Goal: Check status: Check status

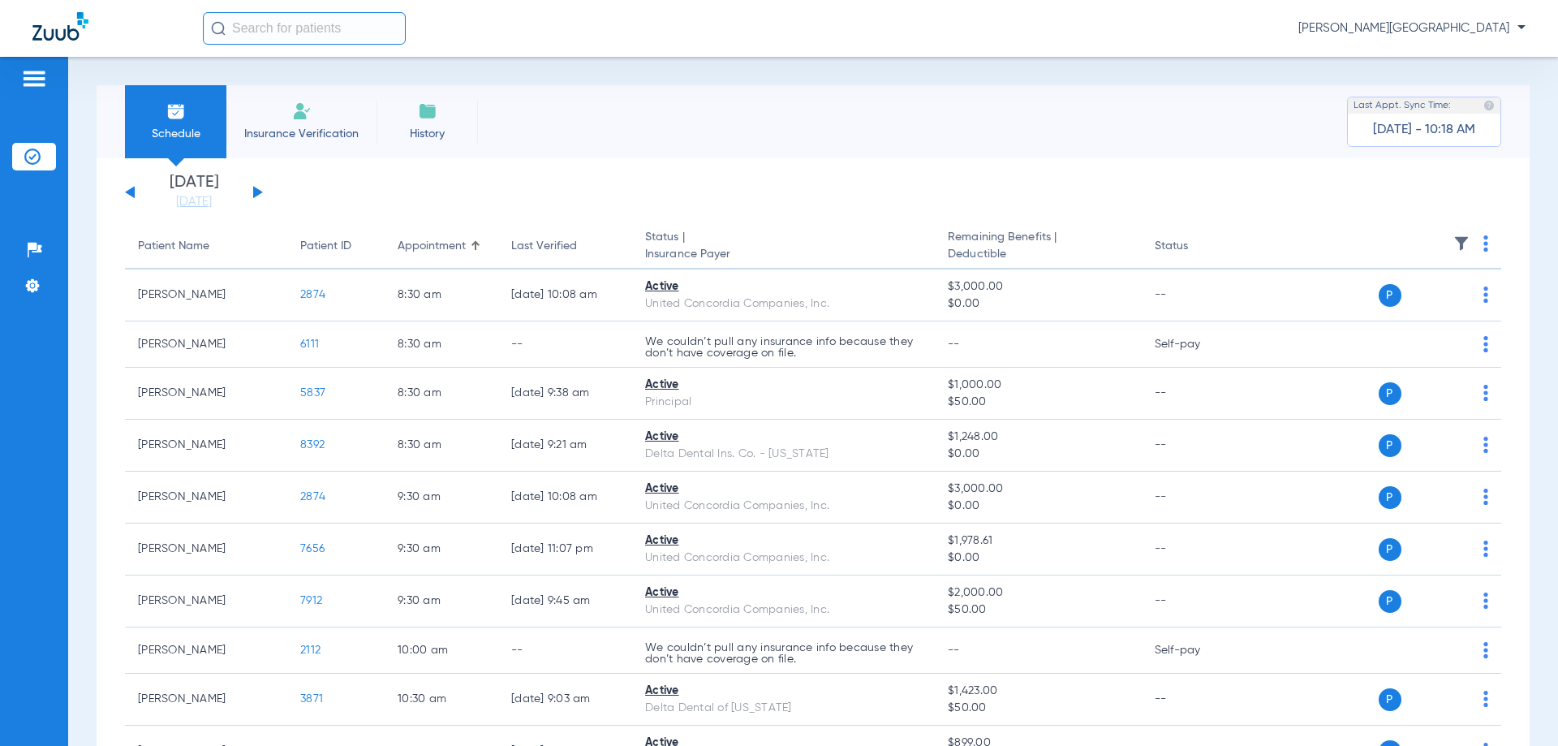
click at [314, 122] on li "Insurance Verification" at bounding box center [301, 121] width 150 height 73
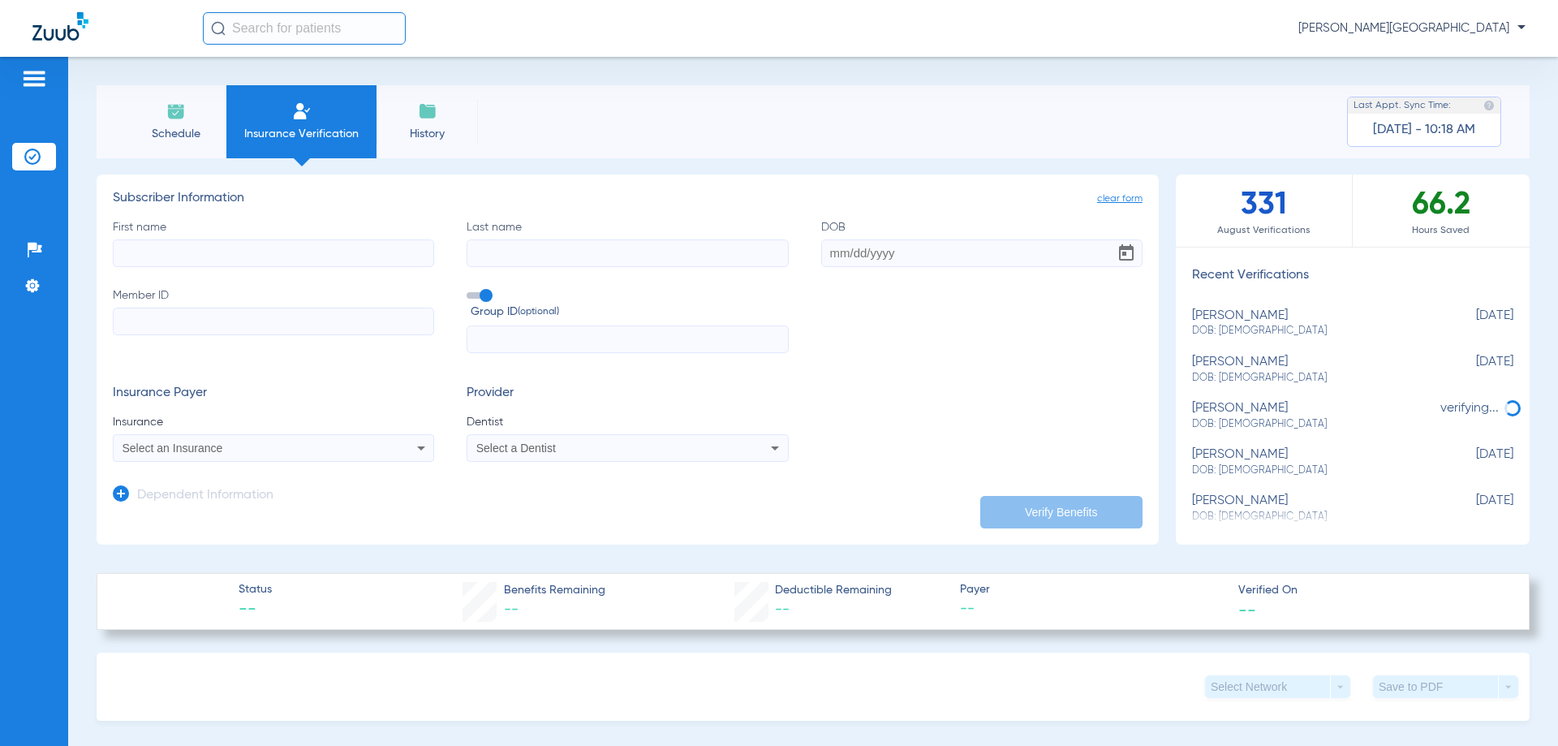
click at [186, 133] on span "Schedule" at bounding box center [175, 134] width 77 height 16
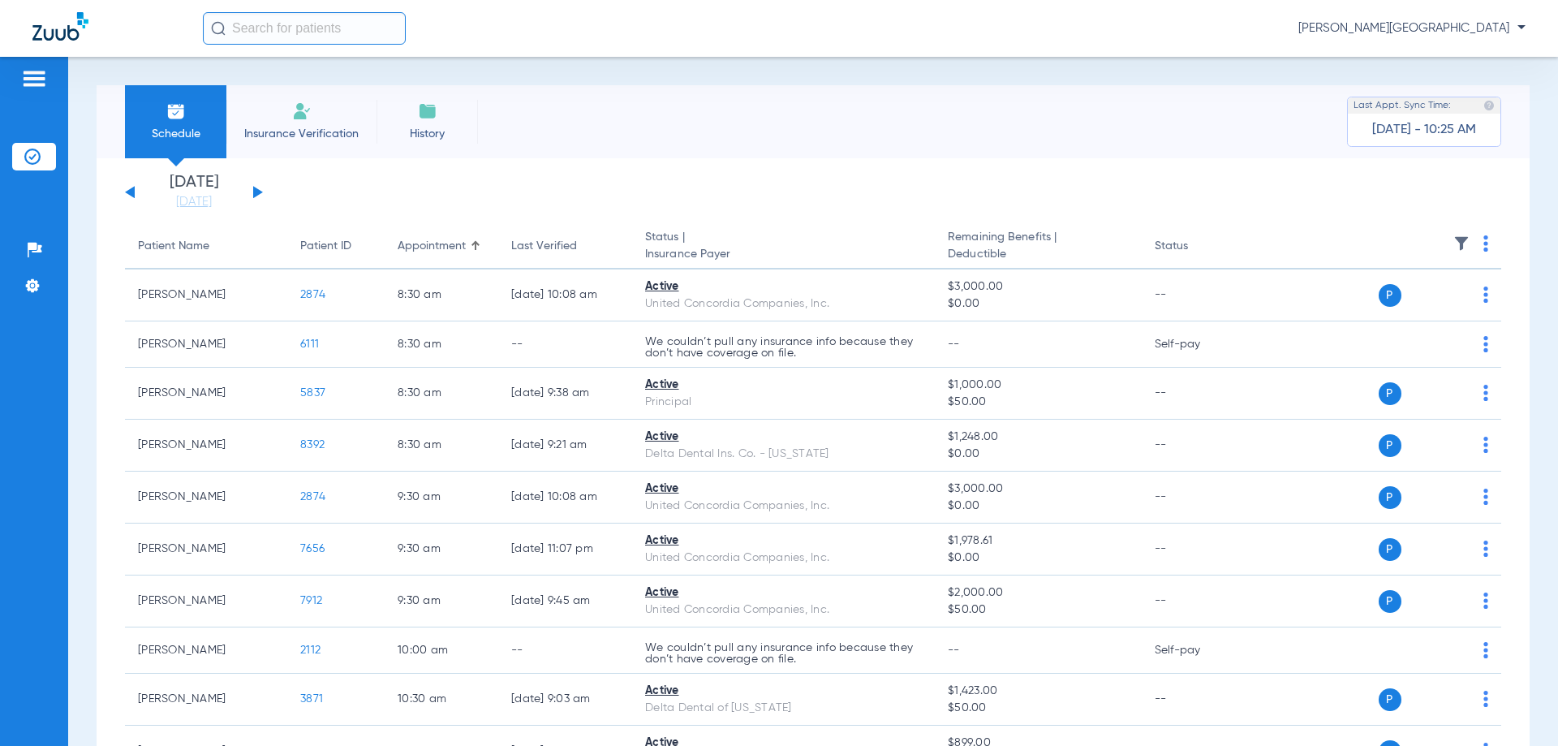
click at [40, 74] on img at bounding box center [34, 78] width 26 height 19
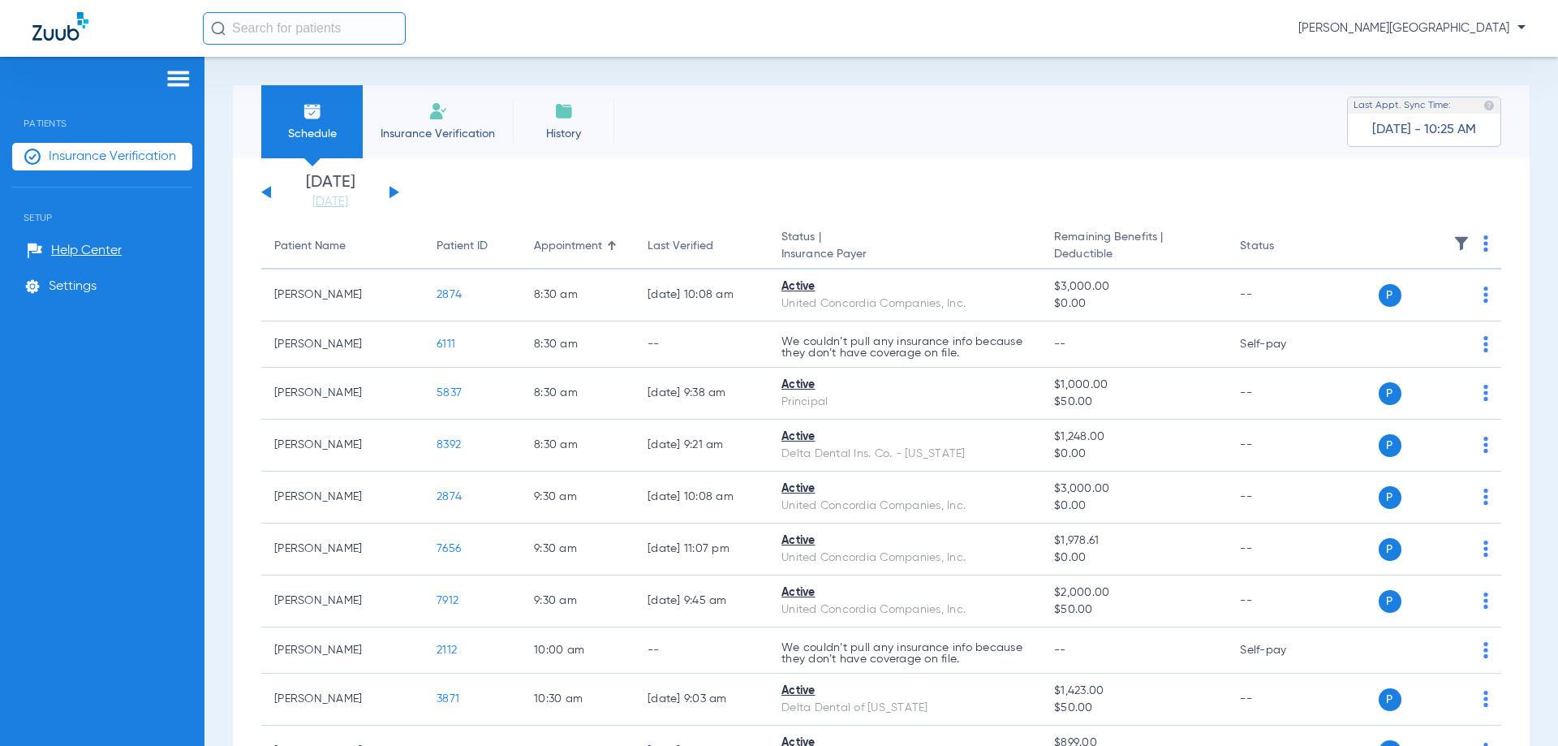
click at [75, 153] on span "Insurance Verification" at bounding box center [112, 156] width 127 height 16
click at [466, 124] on li "Insurance Verification" at bounding box center [438, 121] width 150 height 73
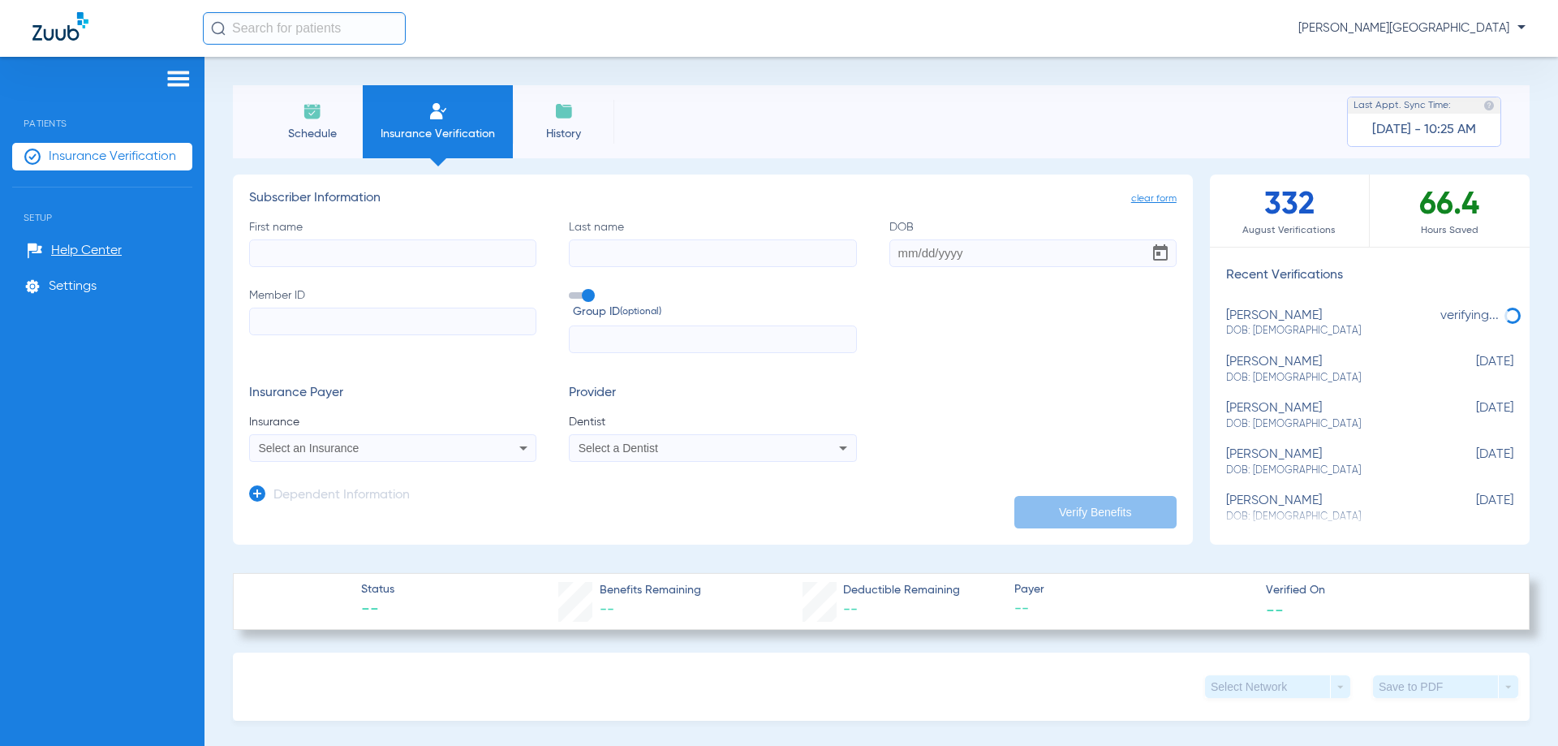
click at [315, 122] on li "Schedule" at bounding box center [311, 121] width 101 height 73
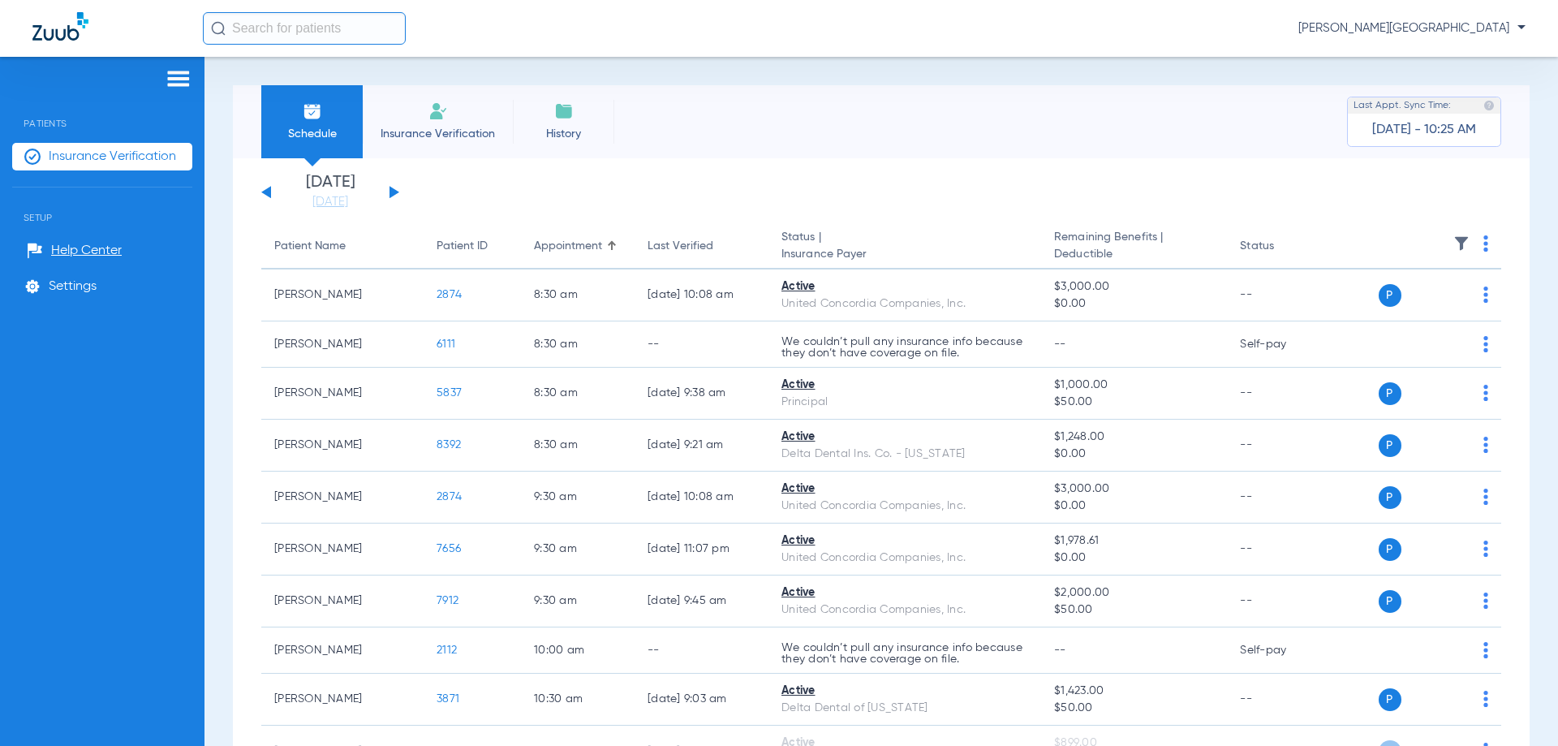
click at [385, 191] on div "[DATE] [DATE] [DATE] [DATE] [DATE] [DATE] [DATE] [DATE] [DATE] [DATE] [DATE] [D…" at bounding box center [330, 192] width 138 height 36
click at [392, 188] on button at bounding box center [394, 192] width 10 height 12
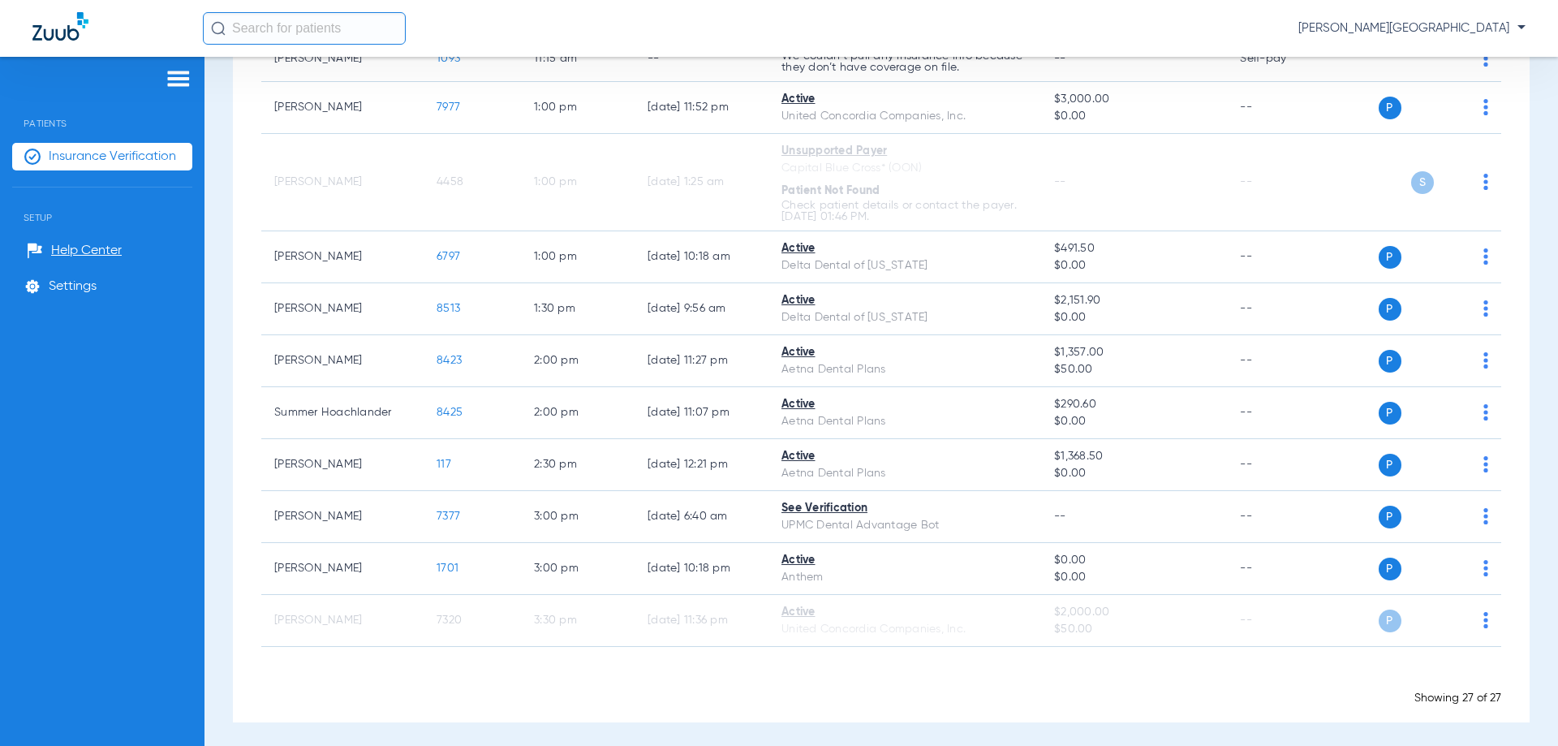
scroll to position [1160, 0]
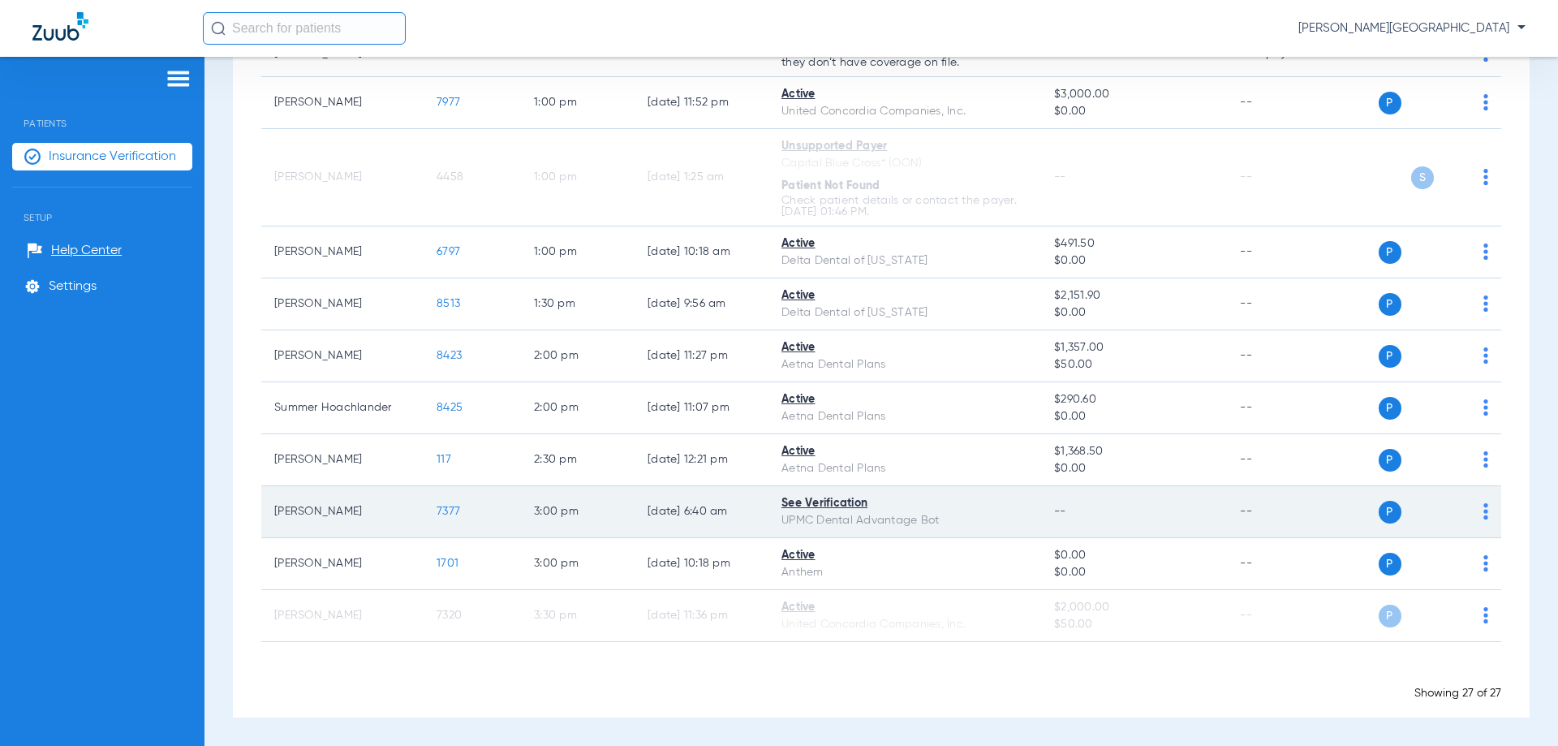
click at [440, 511] on span "7377" at bounding box center [448, 510] width 24 height 11
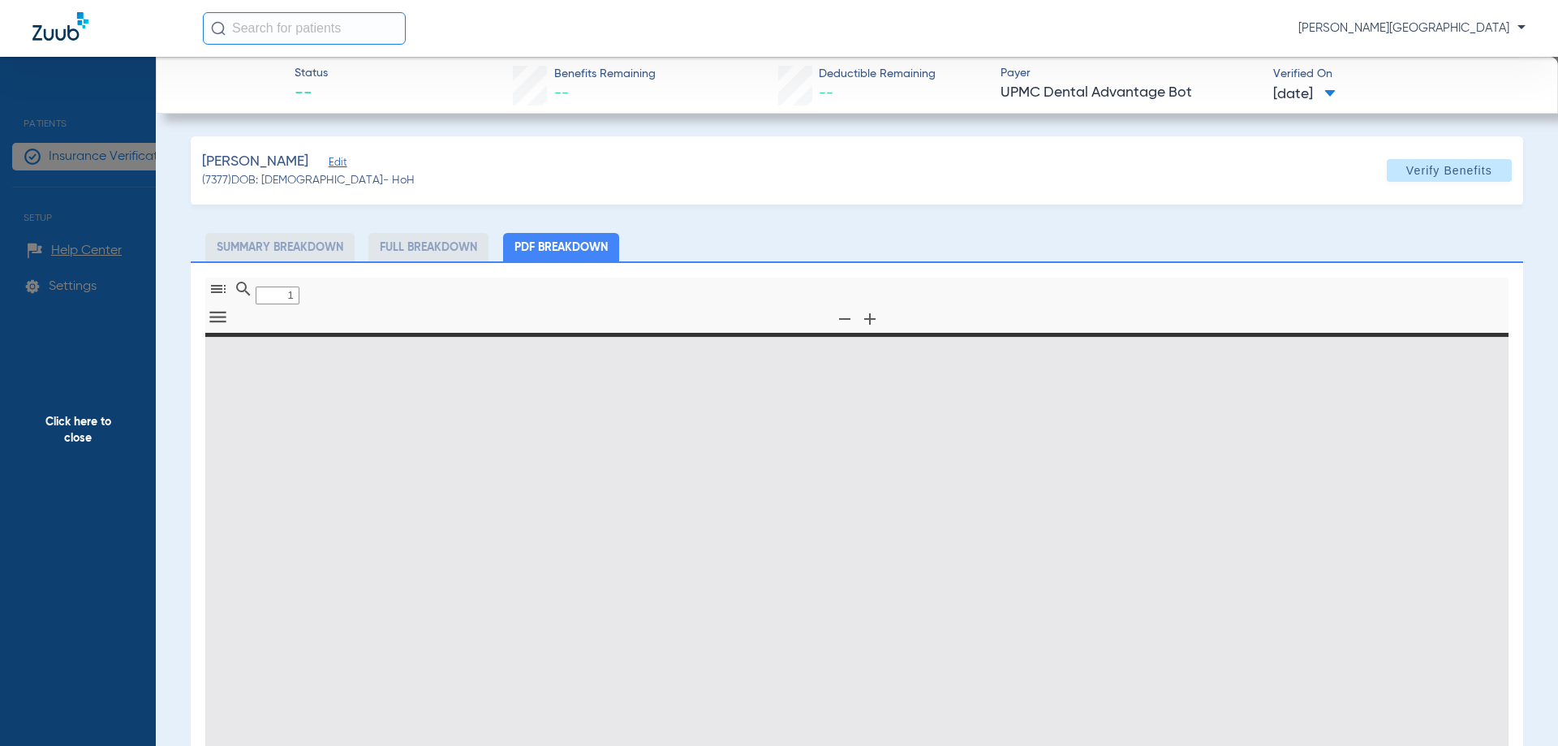
type input "0"
select select "page-width"
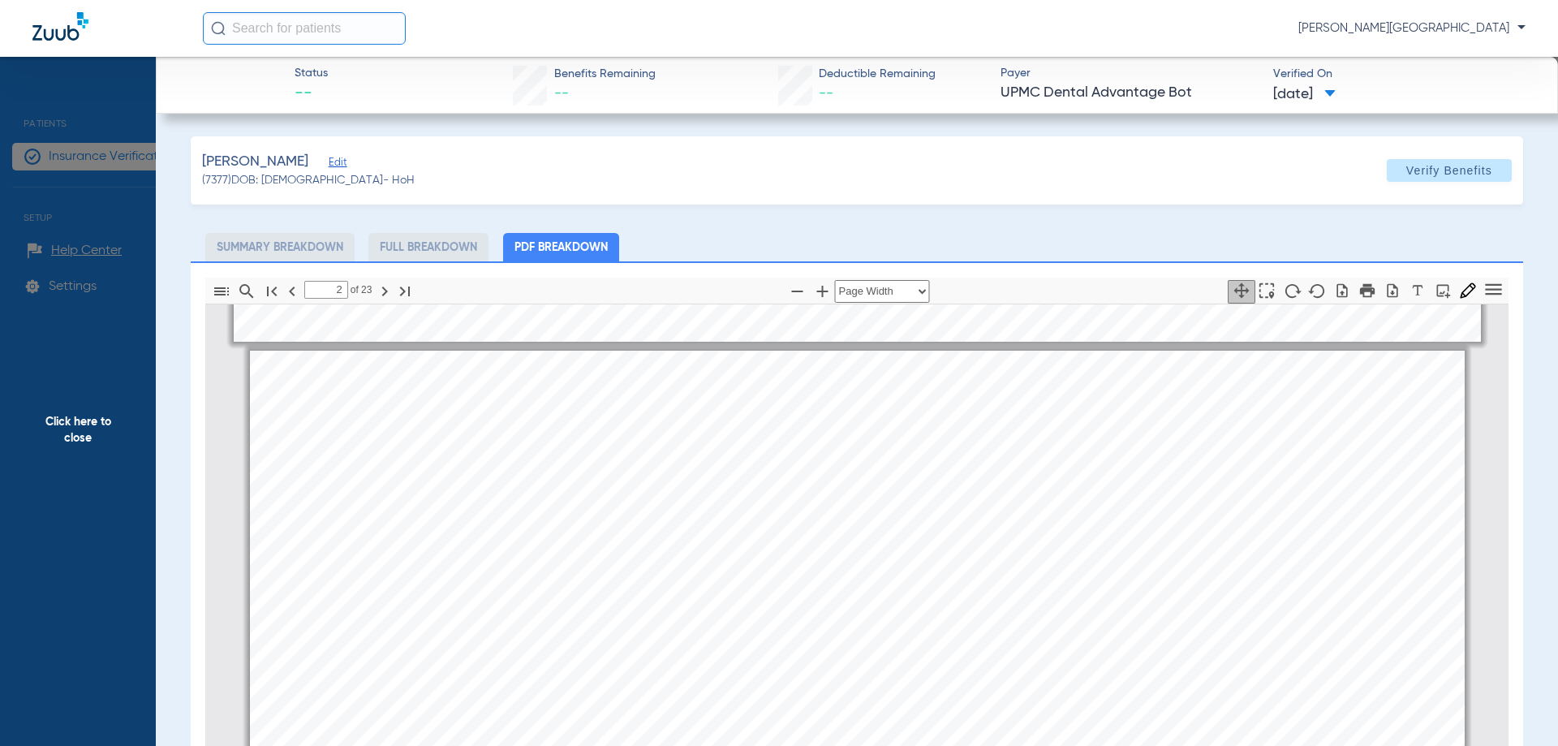
scroll to position [1623, 0]
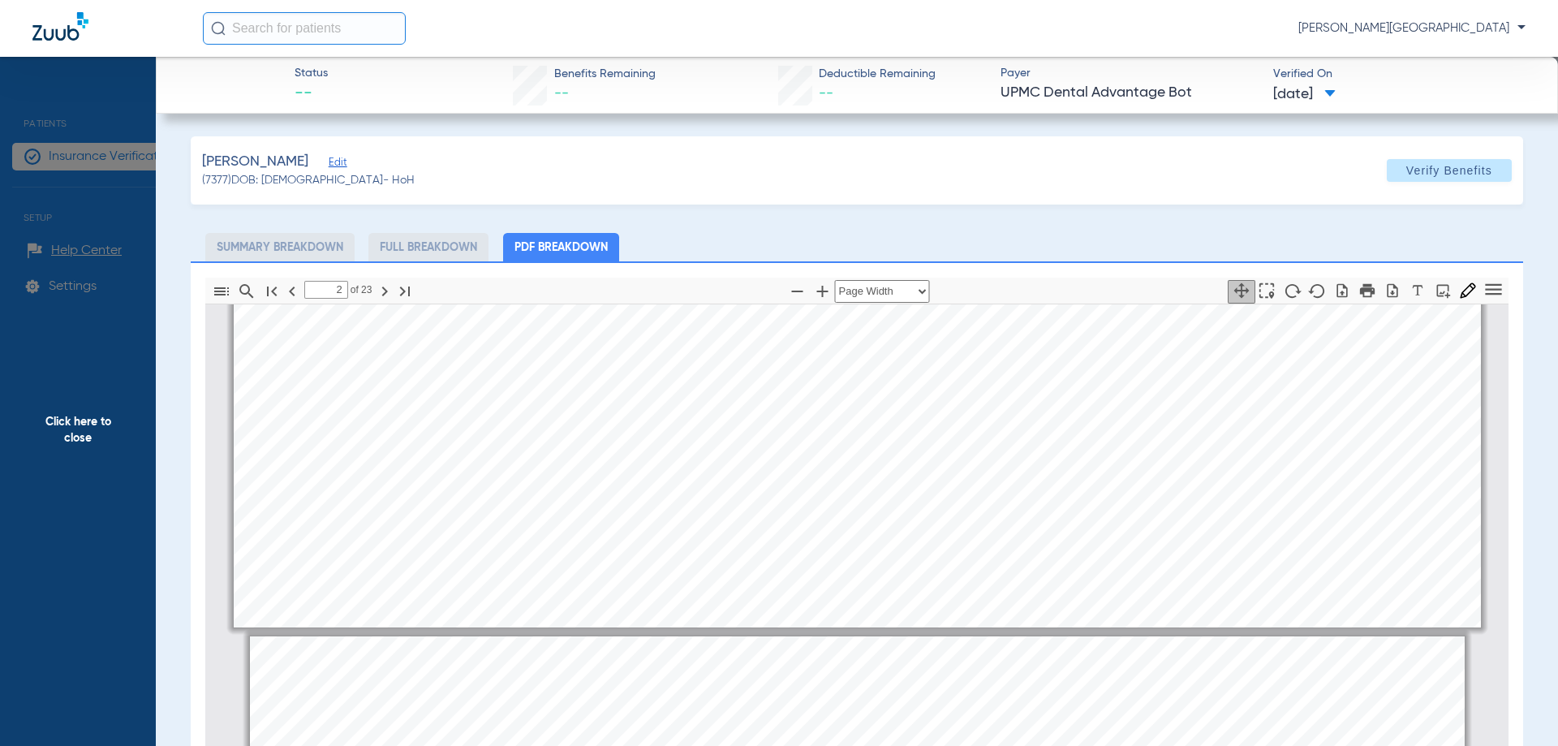
type input "1"
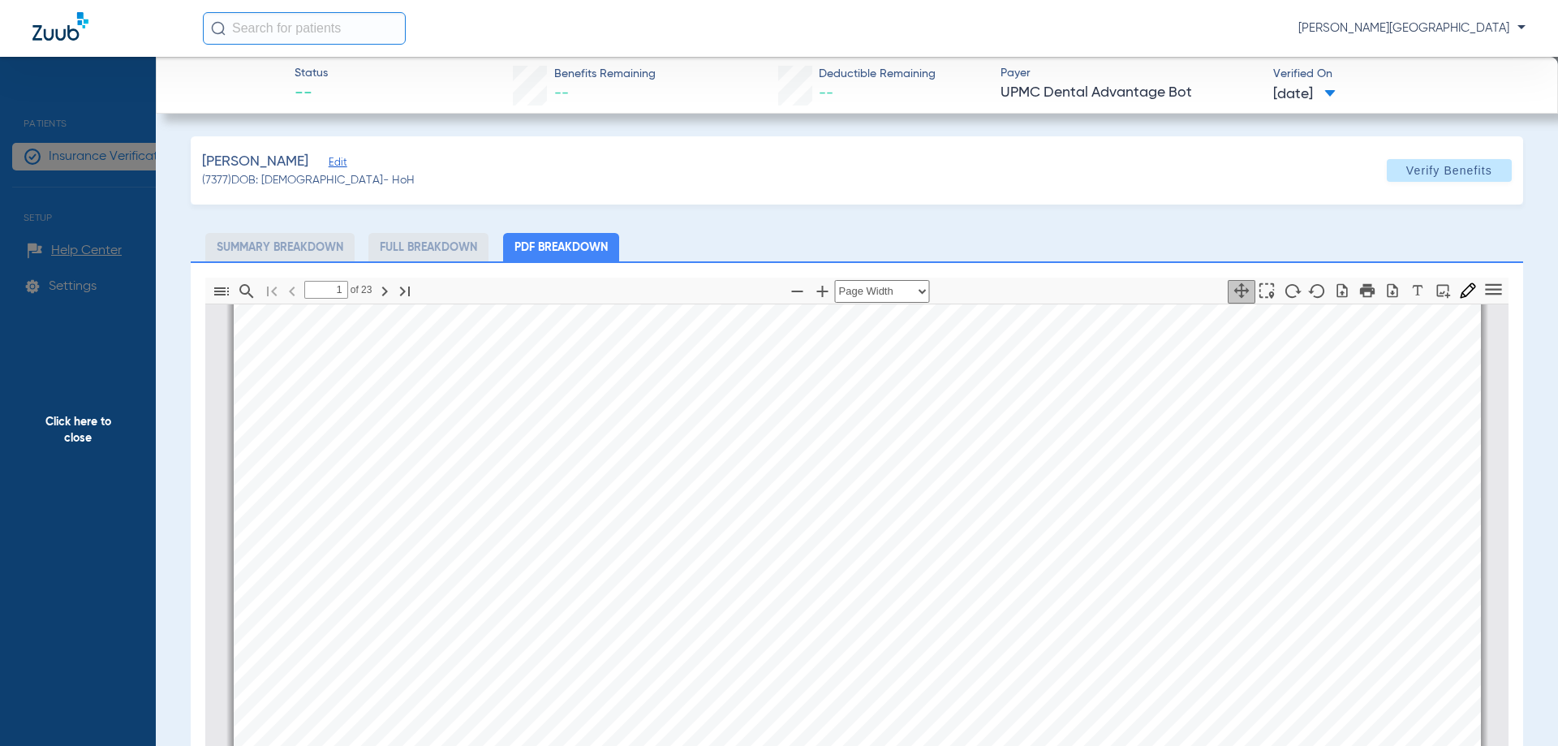
scroll to position [81, 0]
click at [84, 433] on span "Click here to close" at bounding box center [78, 430] width 156 height 746
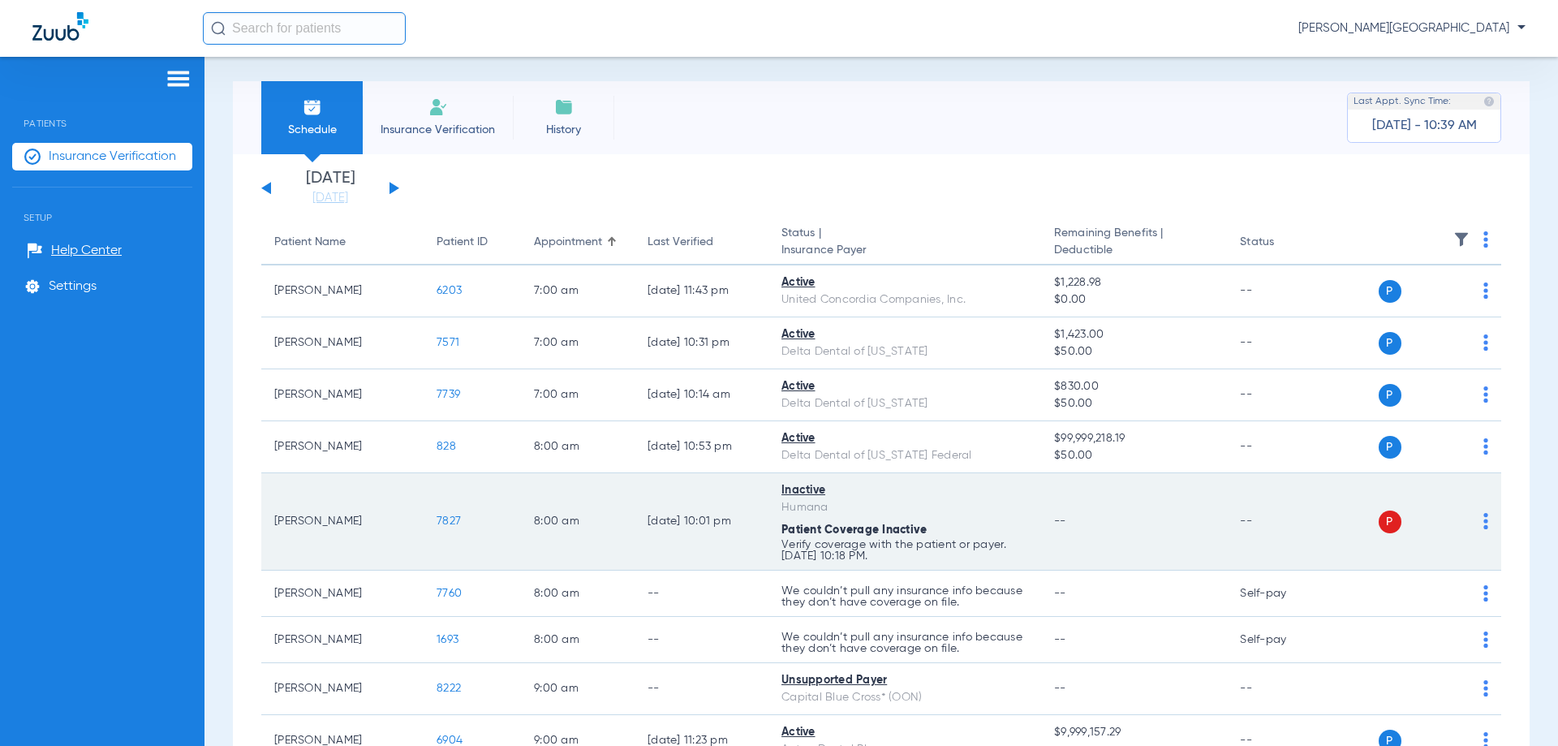
scroll to position [0, 0]
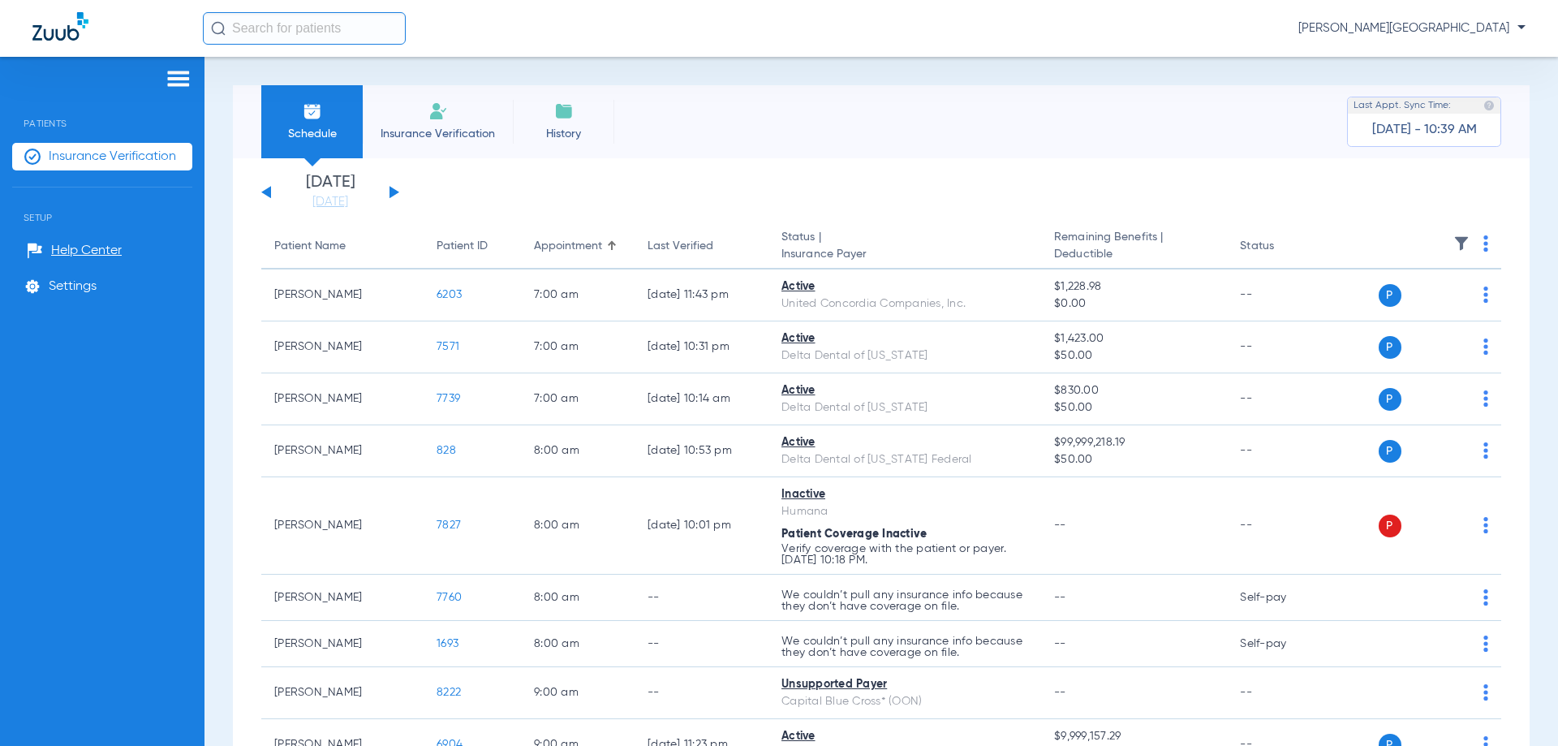
click at [391, 194] on button at bounding box center [394, 192] width 10 height 12
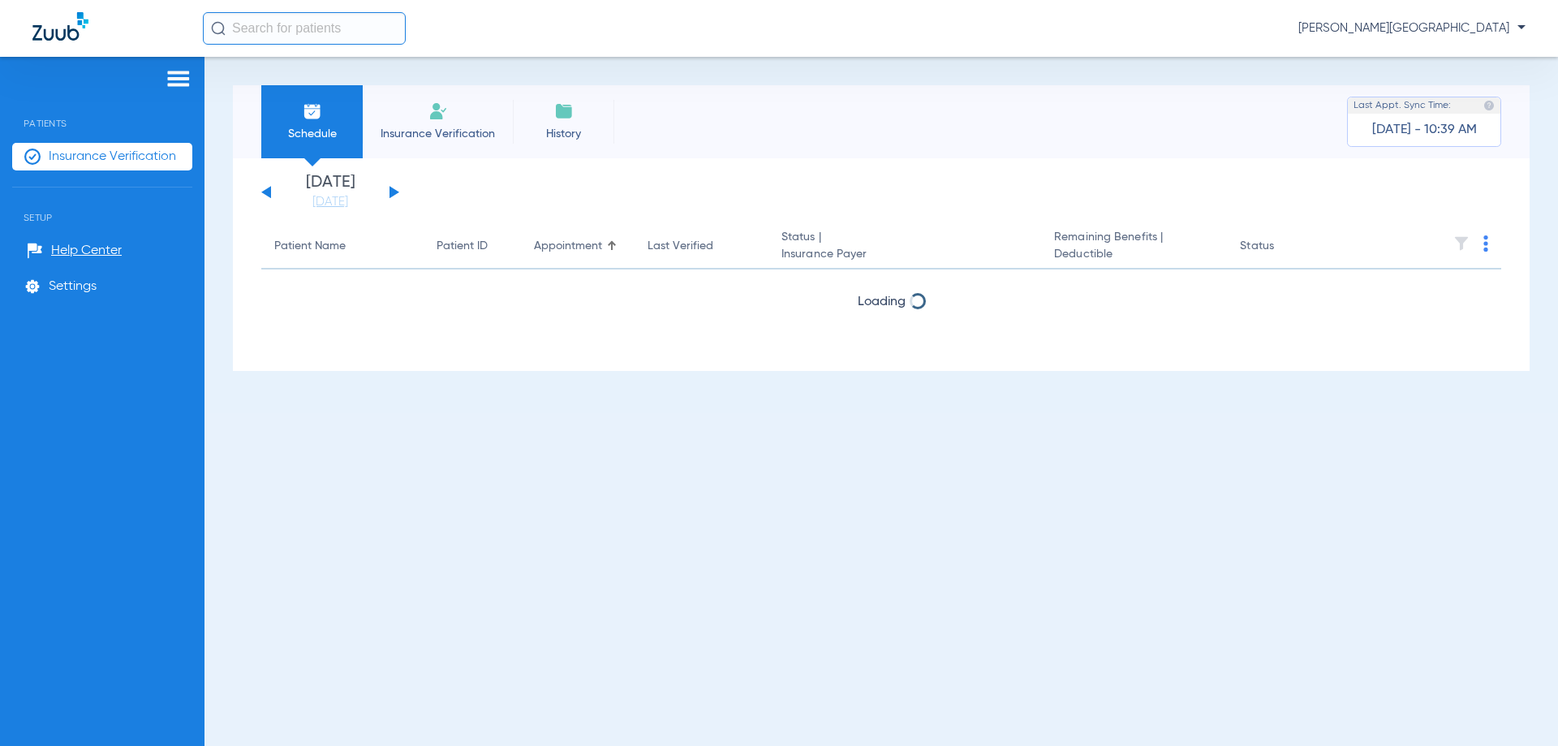
click at [391, 194] on button at bounding box center [394, 192] width 10 height 12
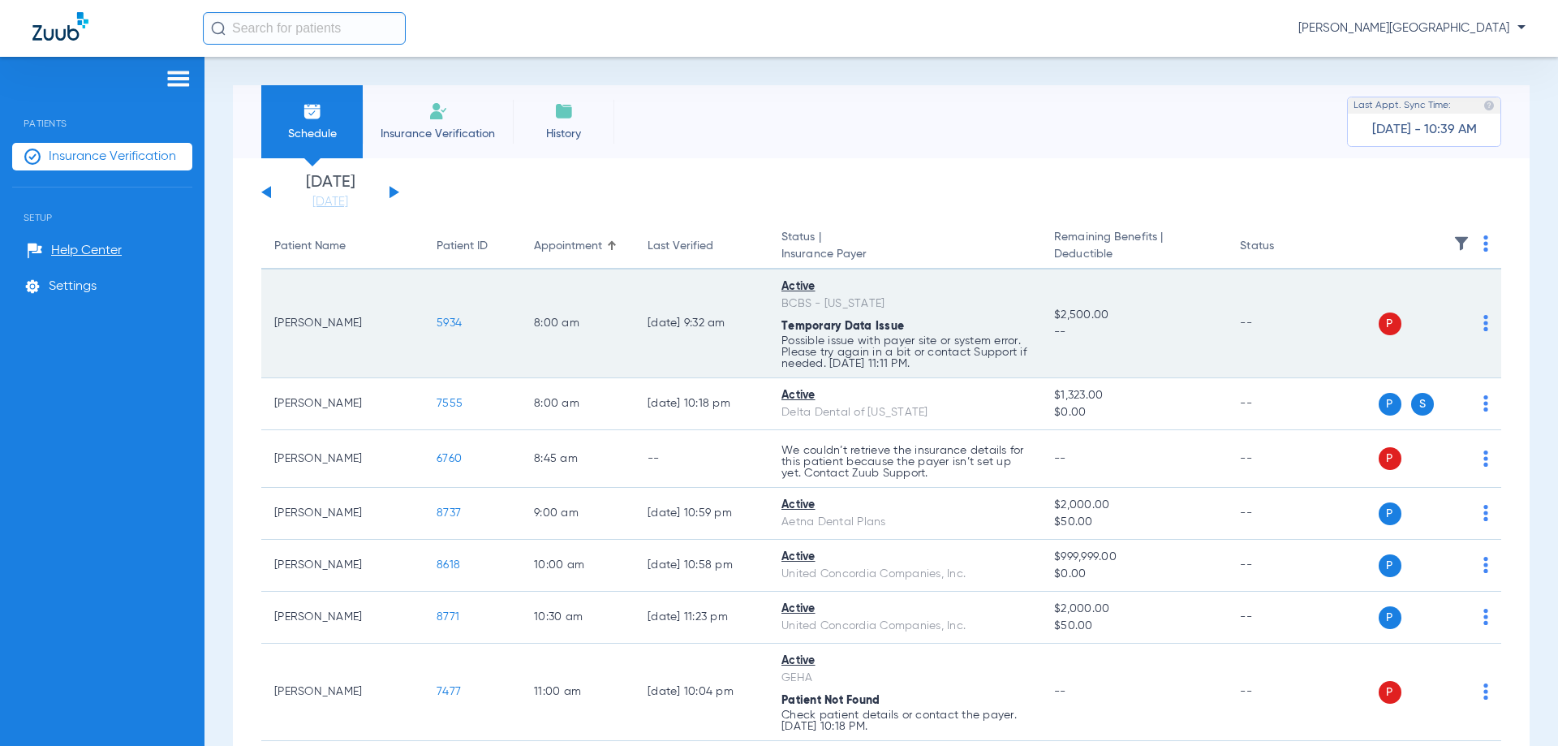
click at [451, 324] on span "5934" at bounding box center [448, 322] width 25 height 11
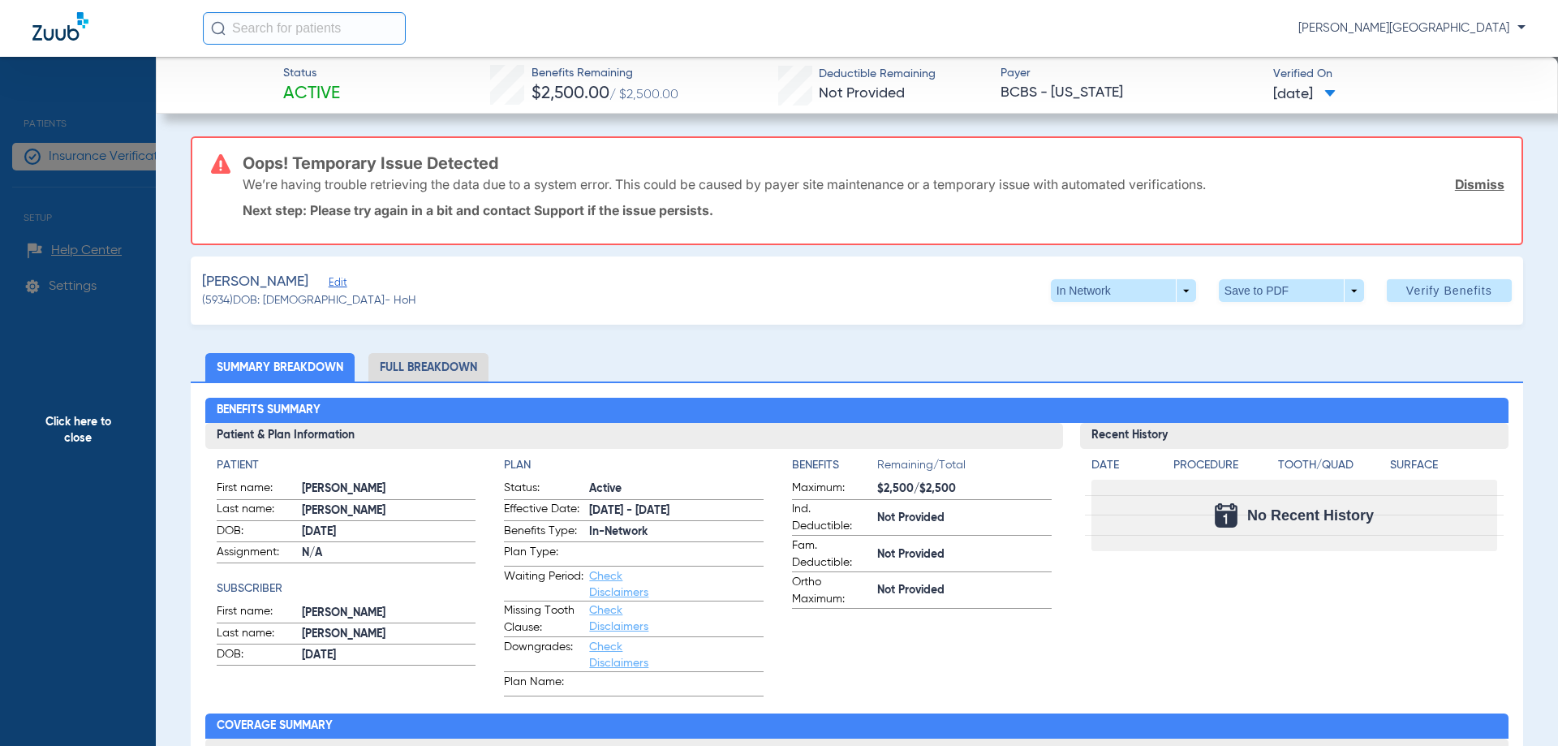
scroll to position [81, 0]
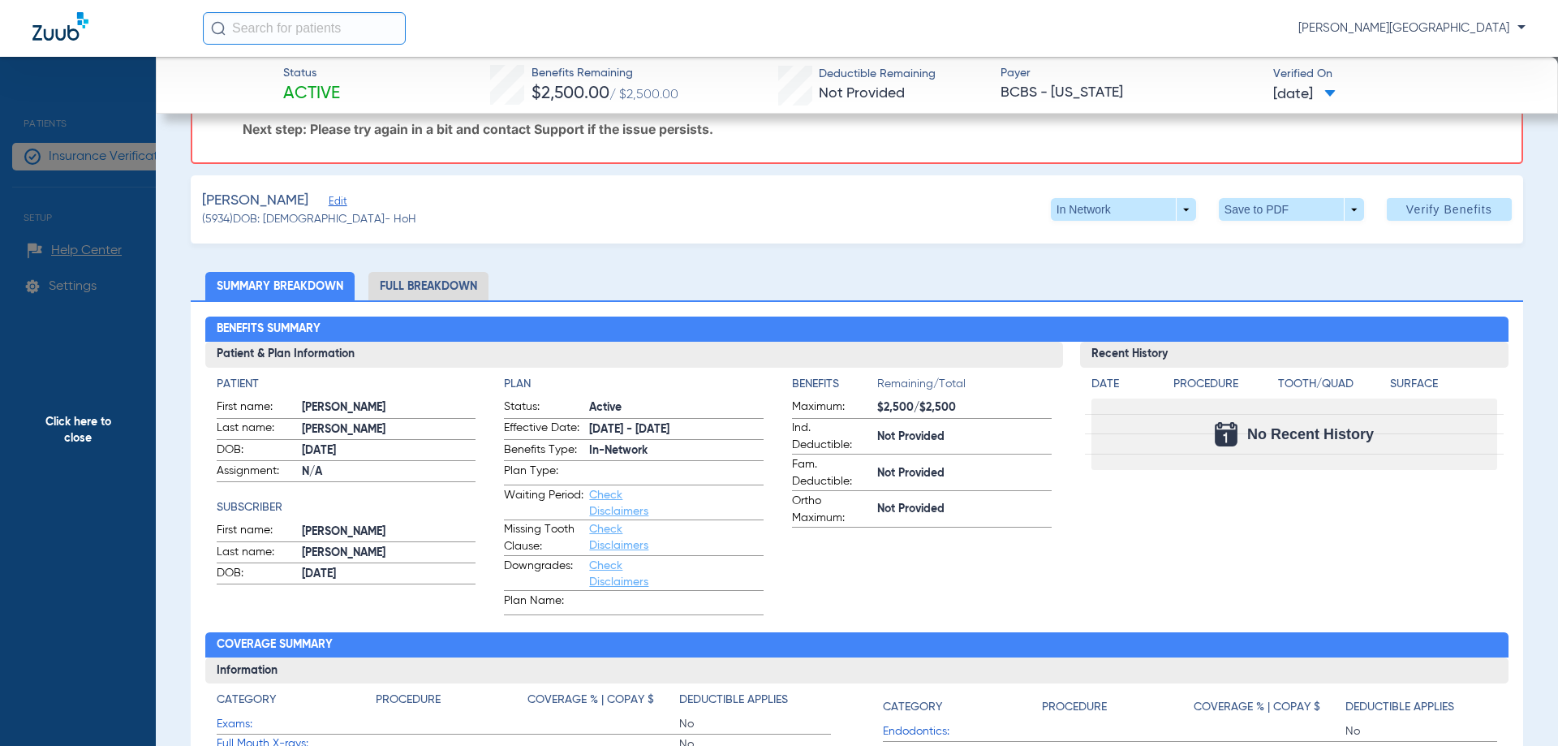
click at [61, 397] on span "Click here to close" at bounding box center [78, 430] width 156 height 746
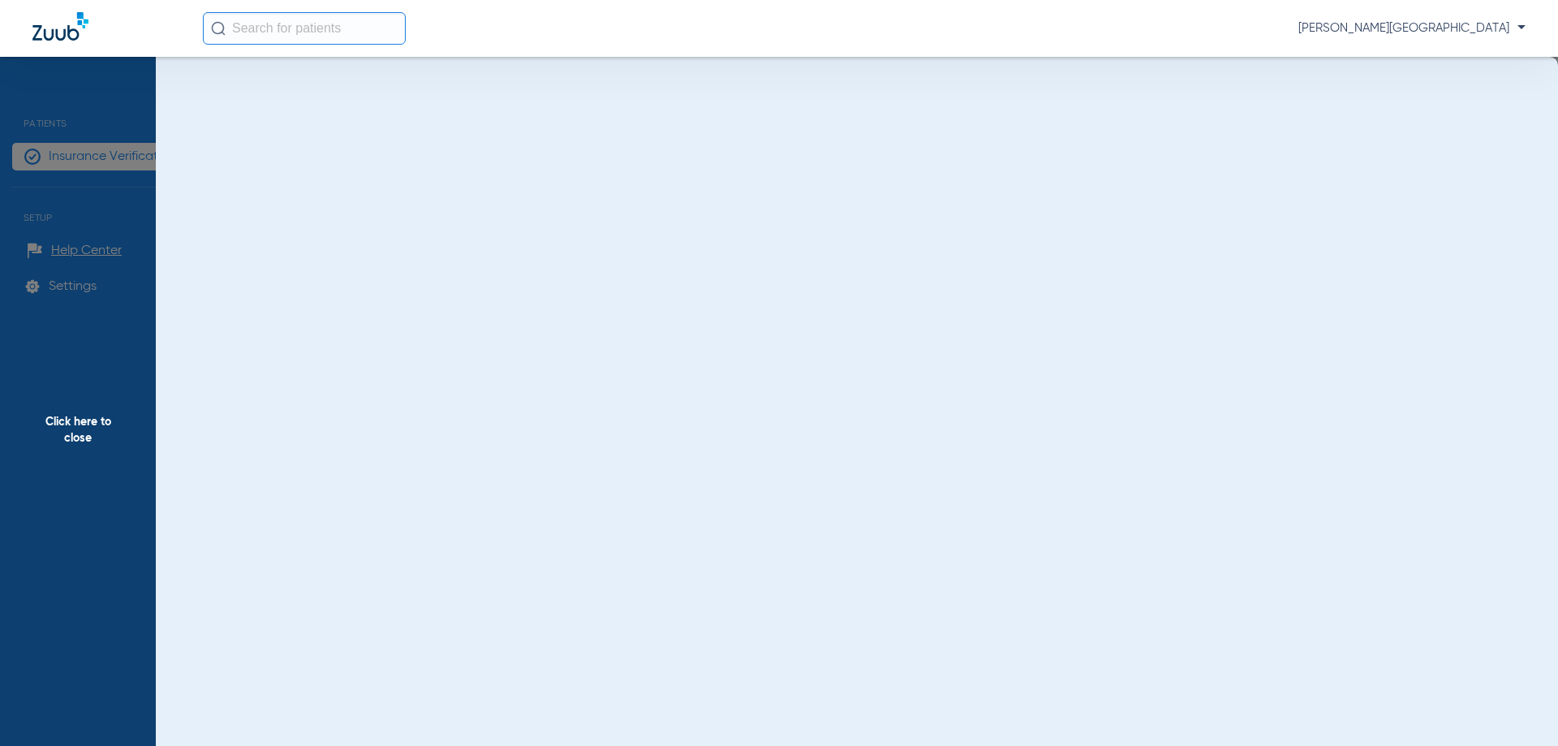
scroll to position [0, 0]
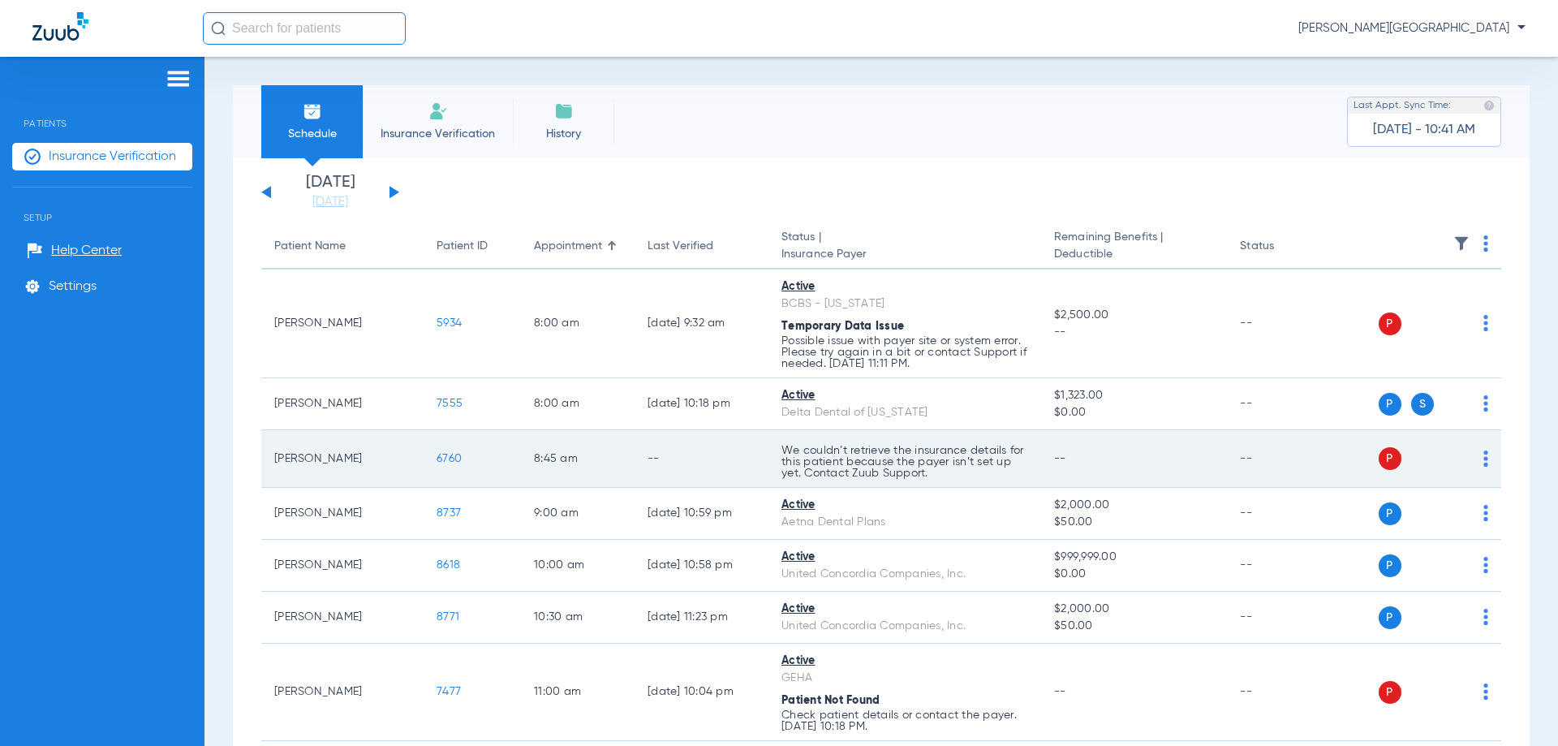
click at [443, 458] on span "6760" at bounding box center [448, 458] width 25 height 11
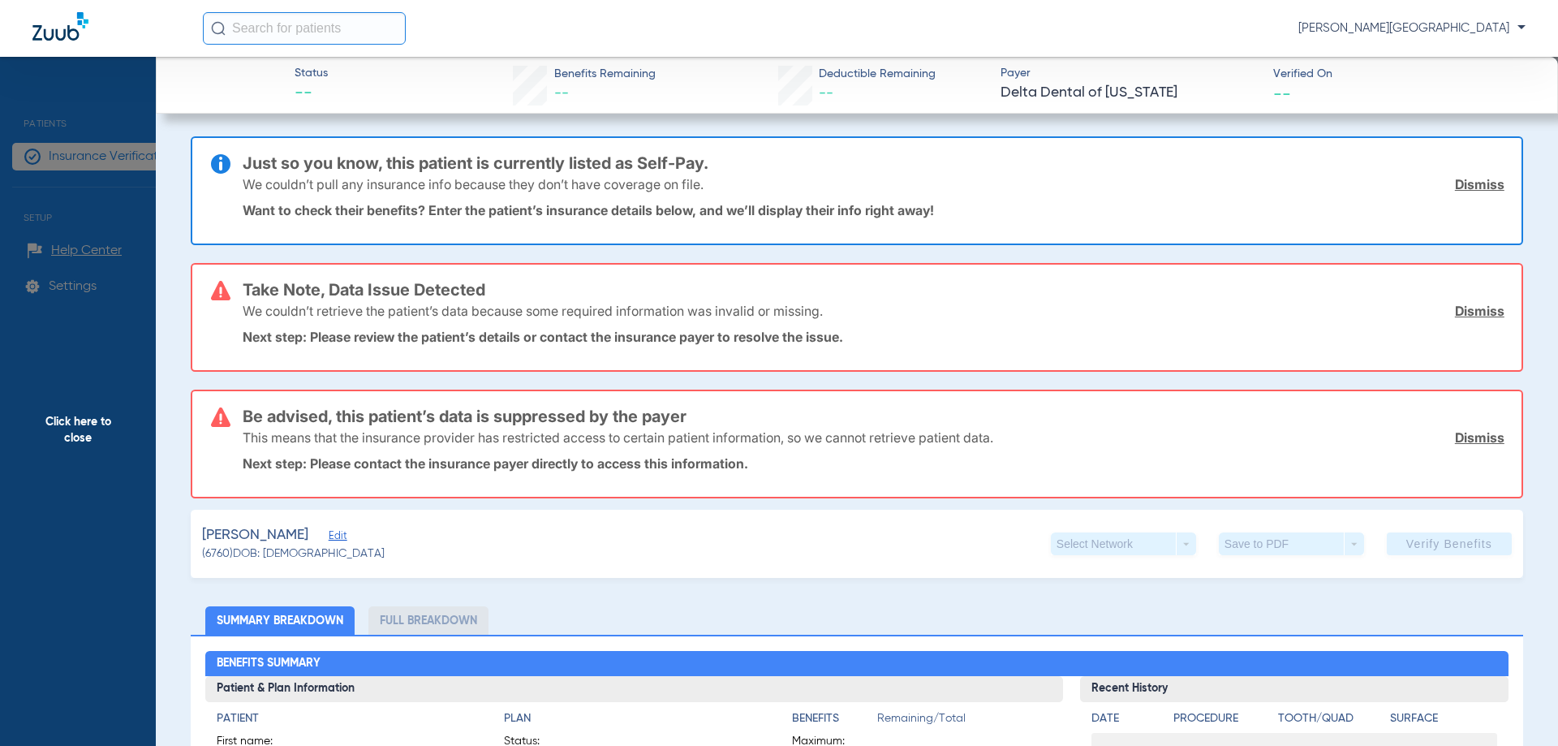
click at [75, 428] on span "Click here to close" at bounding box center [78, 430] width 156 height 746
